Goal: Task Accomplishment & Management: Manage account settings

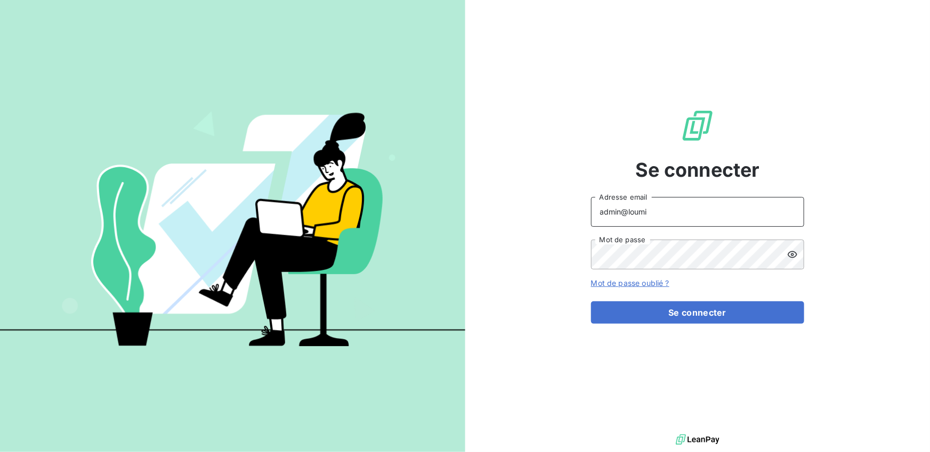
click at [652, 213] on input "admin@loumi" at bounding box center [697, 212] width 213 height 30
type input "admin@antho2"
click at [591, 302] on button "Se connecter" at bounding box center [697, 313] width 213 height 22
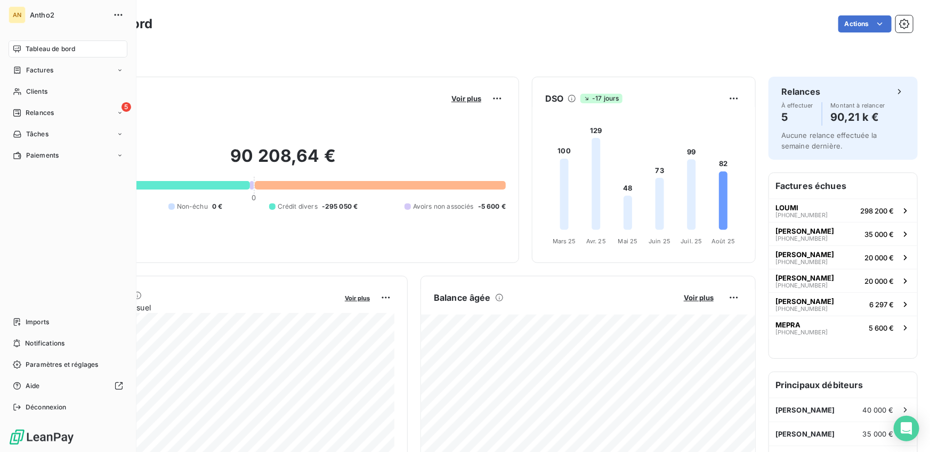
click at [27, 103] on nav "Tableau de bord Factures Clients 5 Relances Tâches Paiements" at bounding box center [68, 102] width 119 height 124
click at [27, 111] on span "Relances" at bounding box center [40, 113] width 28 height 10
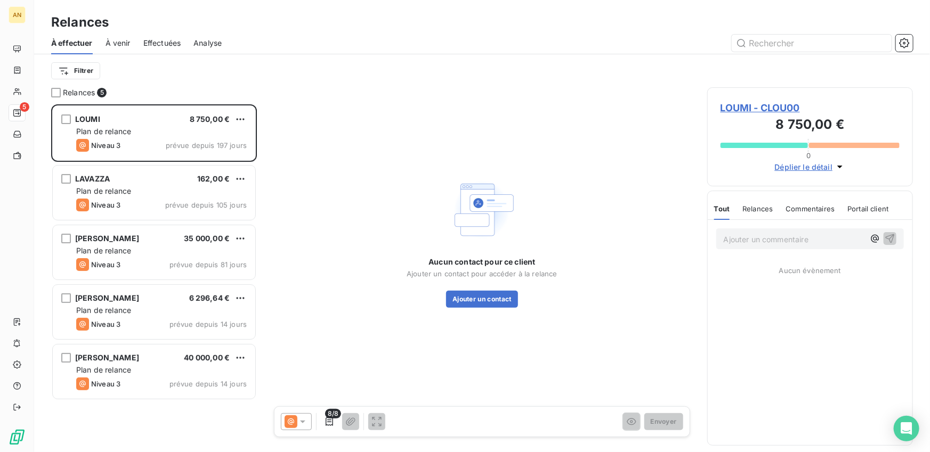
scroll to position [348, 206]
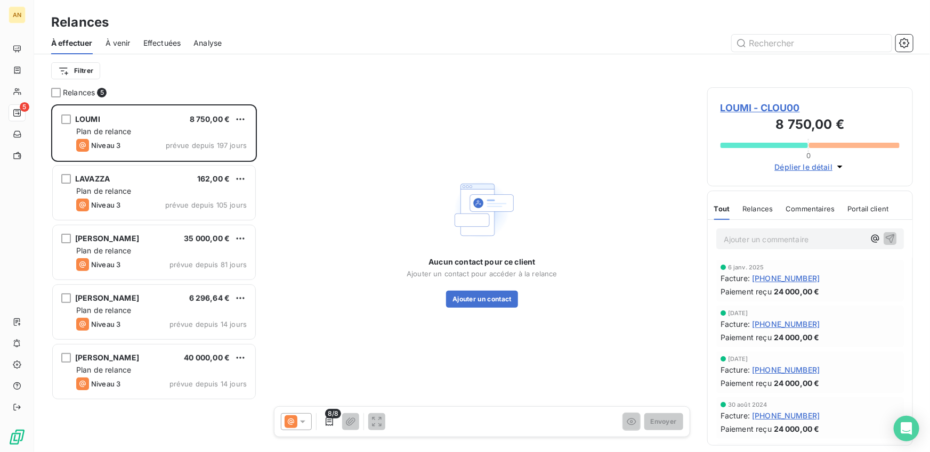
click at [161, 38] on span "Effectuées" at bounding box center [162, 43] width 38 height 11
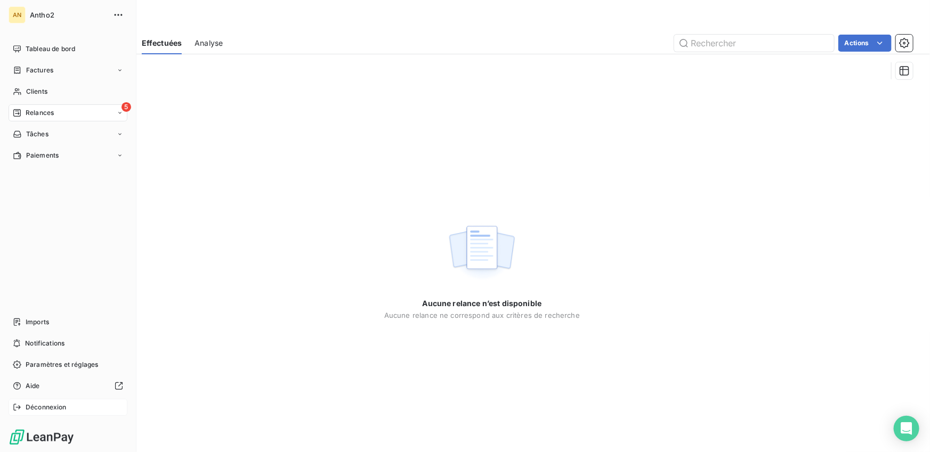
click at [26, 400] on div "Déconnexion" at bounding box center [68, 407] width 119 height 17
